Goal: Task Accomplishment & Management: Use online tool/utility

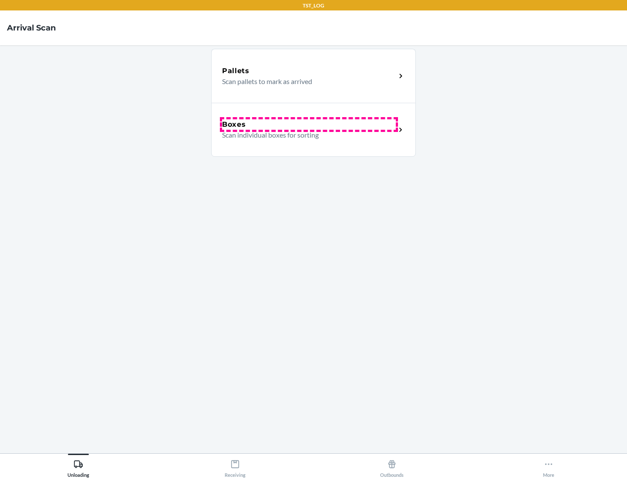
click at [309, 125] on div "Boxes" at bounding box center [309, 124] width 174 height 10
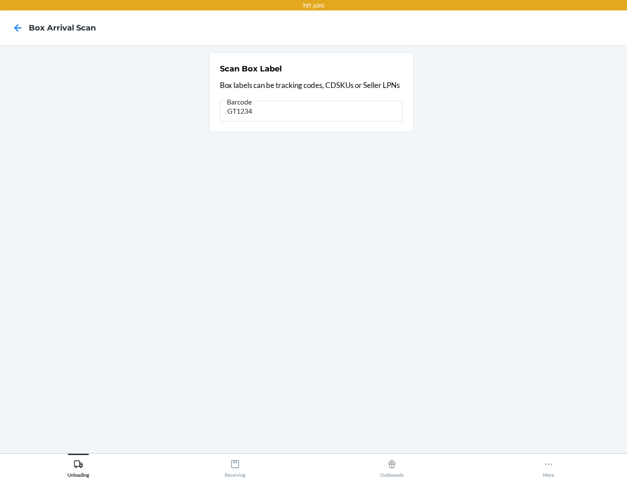
type input "GT1234"
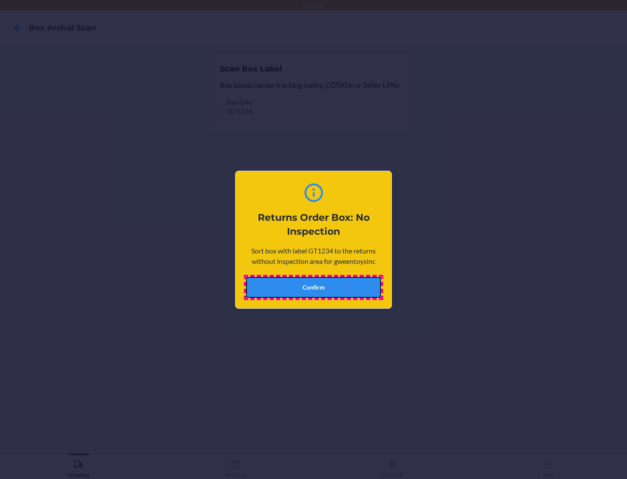
click at [314, 287] on button "Confirm" at bounding box center [313, 287] width 135 height 21
